Goal: Task Accomplishment & Management: Manage account settings

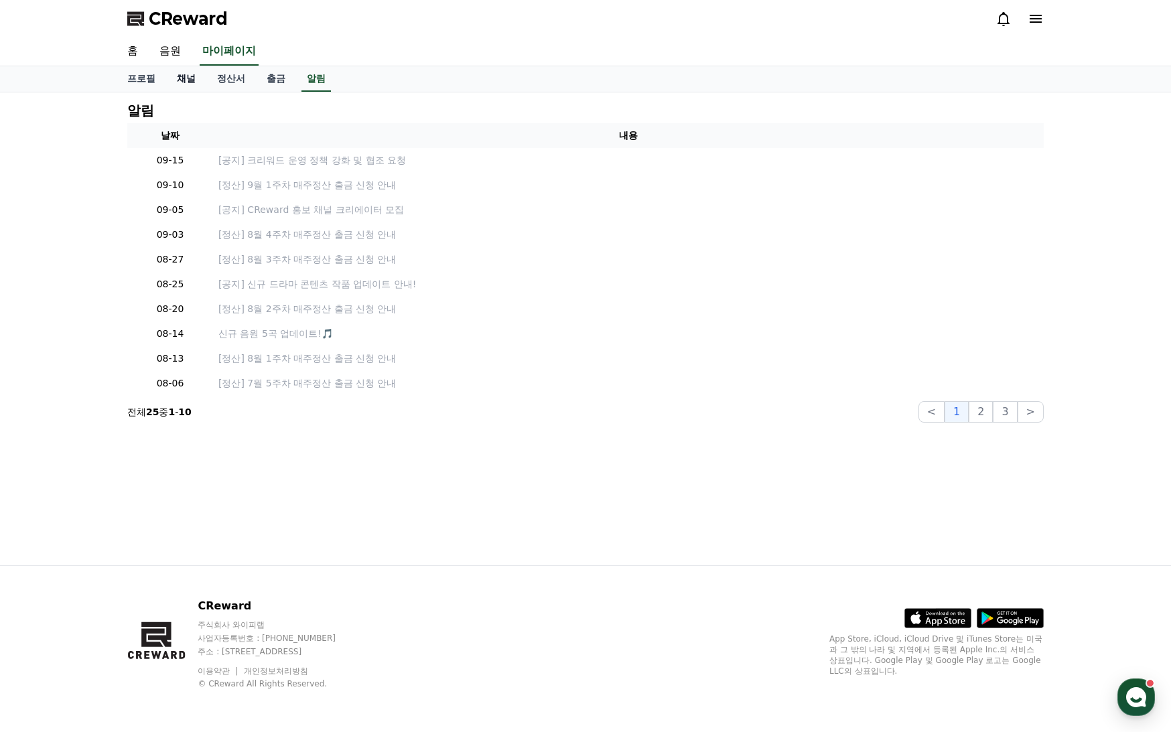
click at [190, 85] on link "채널" at bounding box center [186, 78] width 40 height 25
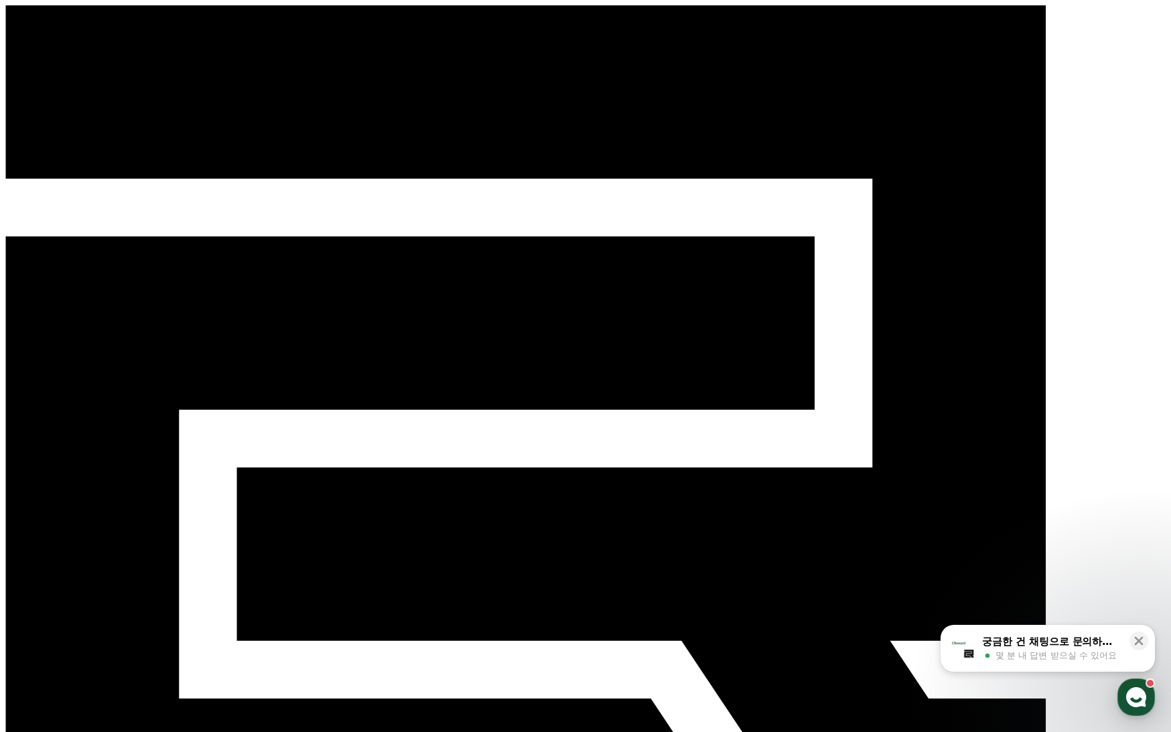
select select "**********"
